Goal: Find specific page/section

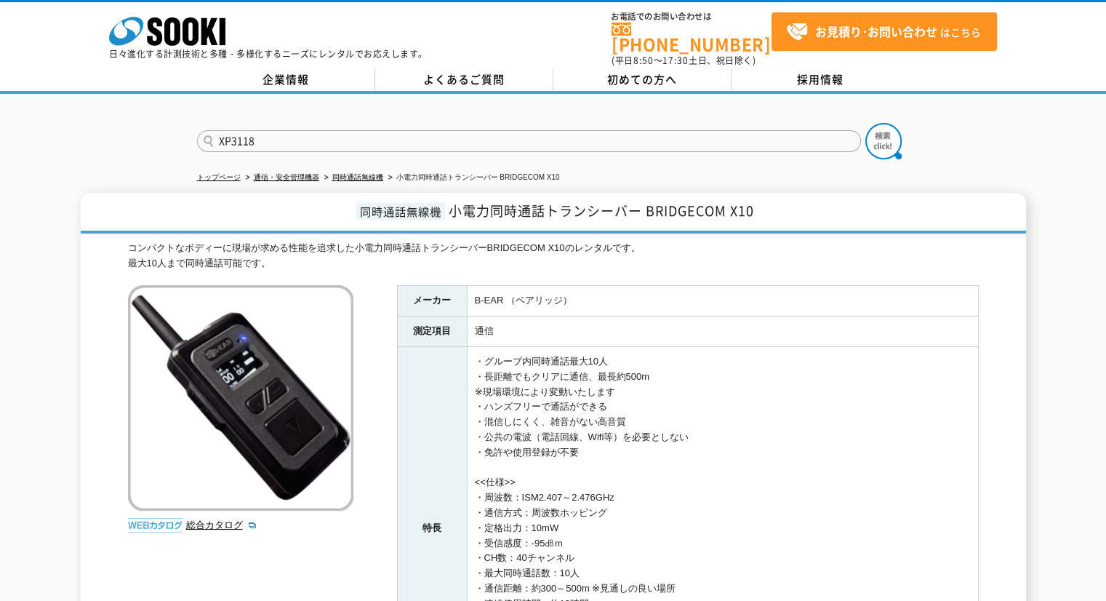
type input "XP3118"
click at [865, 123] on button at bounding box center [883, 141] width 36 height 36
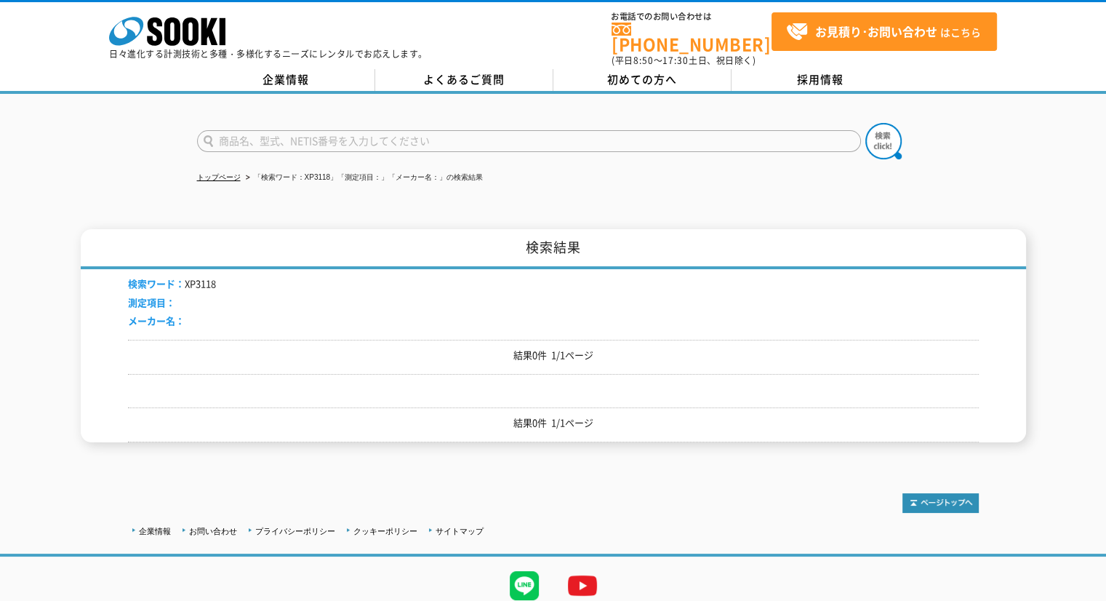
click at [353, 132] on input "text" at bounding box center [529, 141] width 664 height 22
type input "3118"
click at [875, 123] on img at bounding box center [883, 141] width 36 height 36
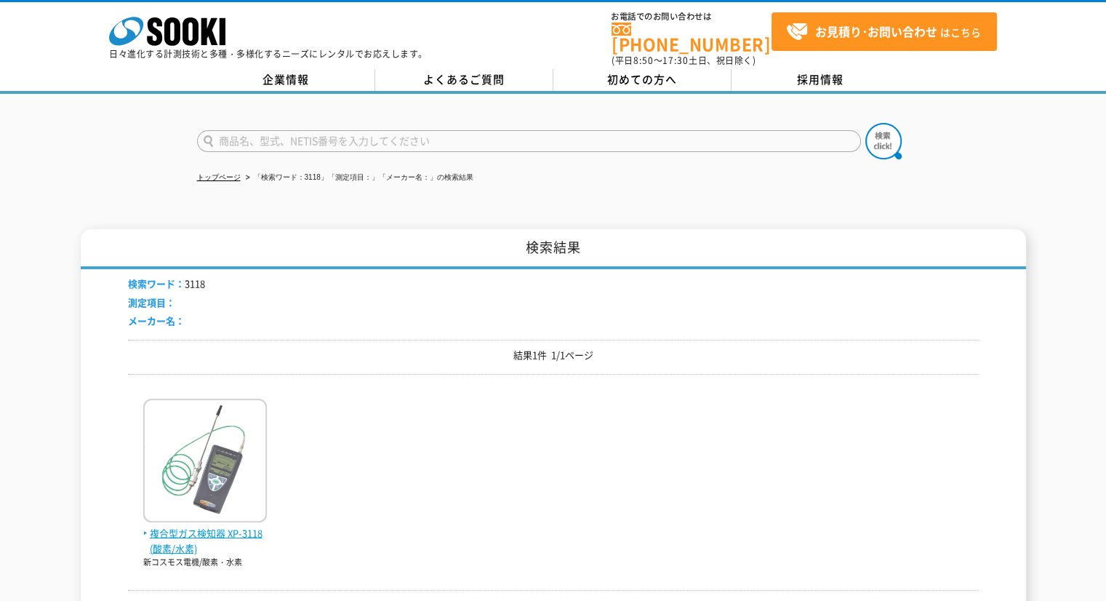
click at [204, 461] on img at bounding box center [205, 461] width 124 height 127
